Goal: Check status

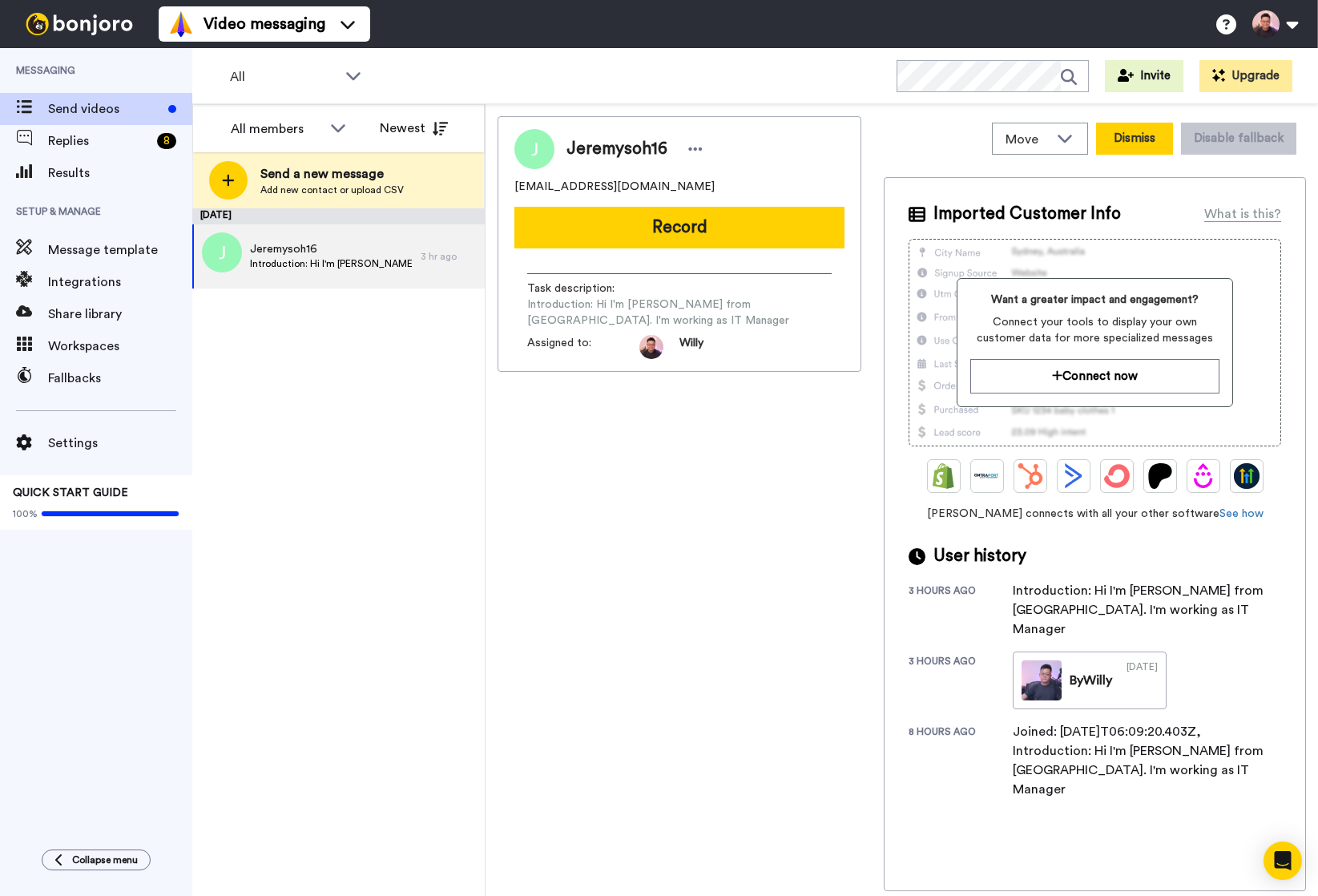
click at [1114, 152] on button "Dismiss" at bounding box center [1134, 139] width 77 height 32
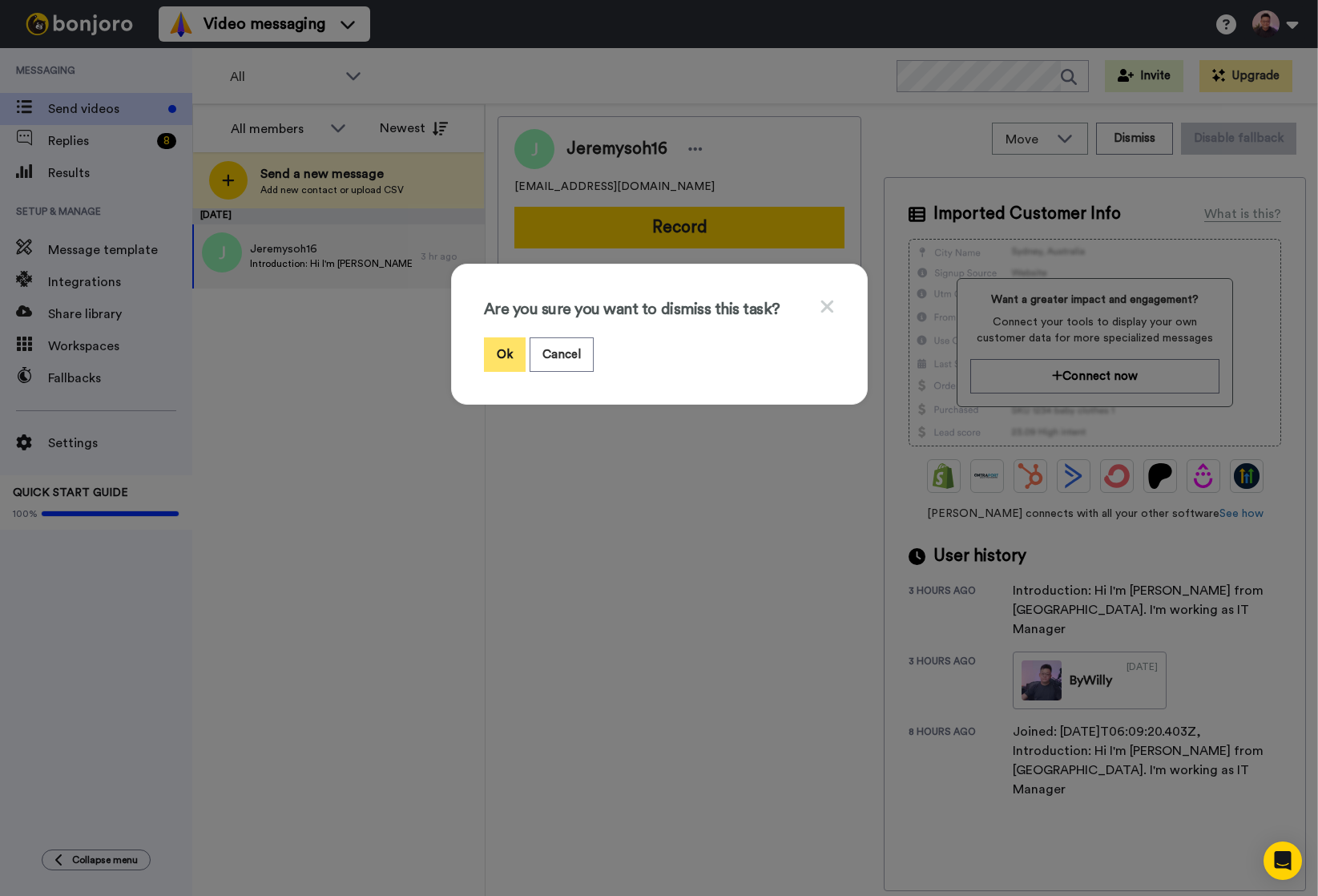
click at [500, 366] on button "Ok" at bounding box center [505, 354] width 42 height 35
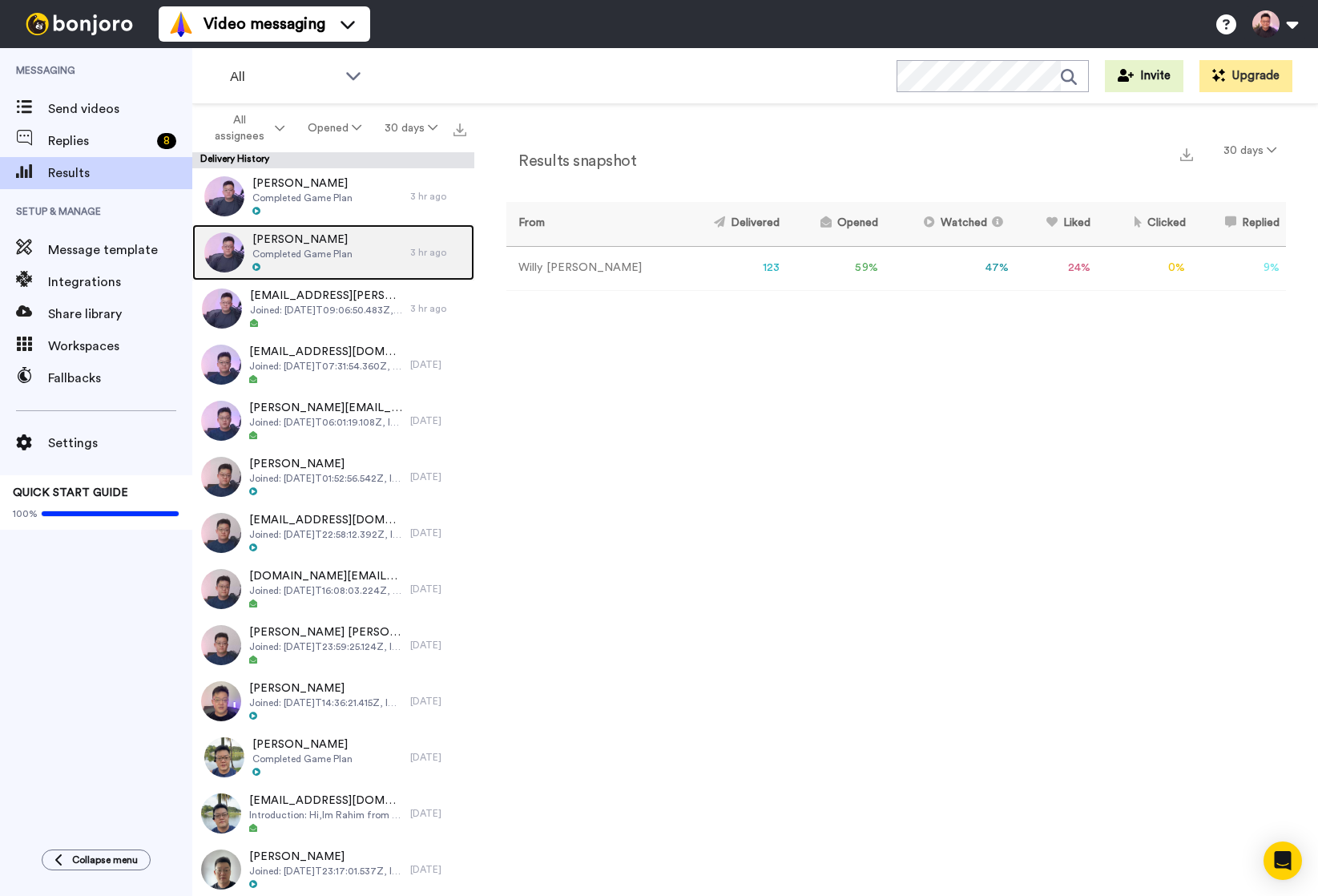
click at [324, 239] on span "Peter Chia" at bounding box center [303, 240] width 100 height 16
